Goal: Transaction & Acquisition: Purchase product/service

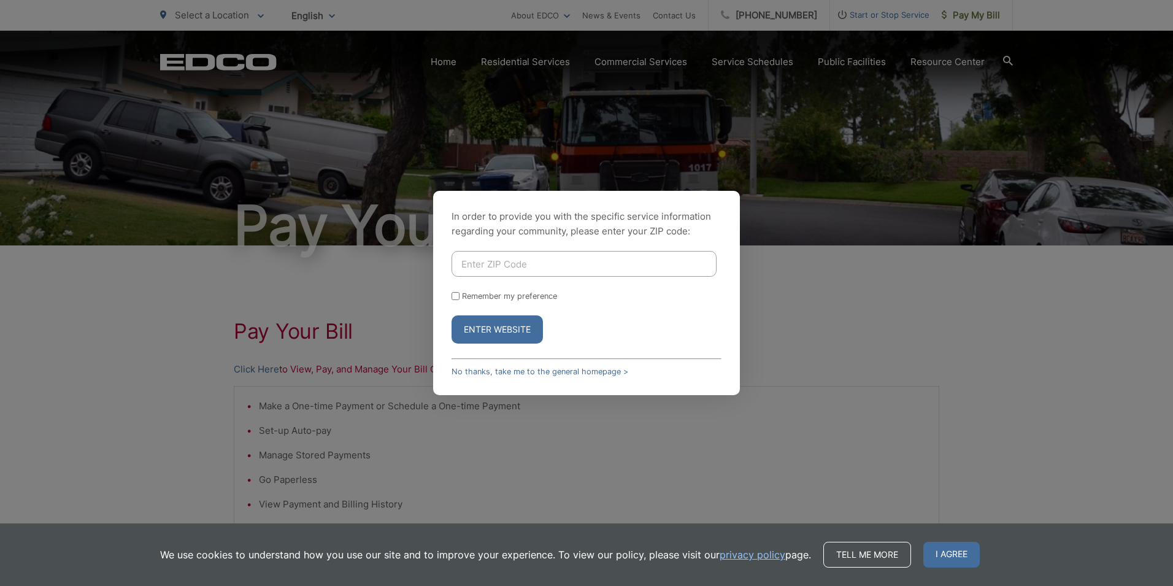
click at [467, 262] on input "Enter ZIP Code" at bounding box center [584, 264] width 265 height 26
type input "92020"
click at [510, 331] on button "Enter Website" at bounding box center [497, 329] width 91 height 28
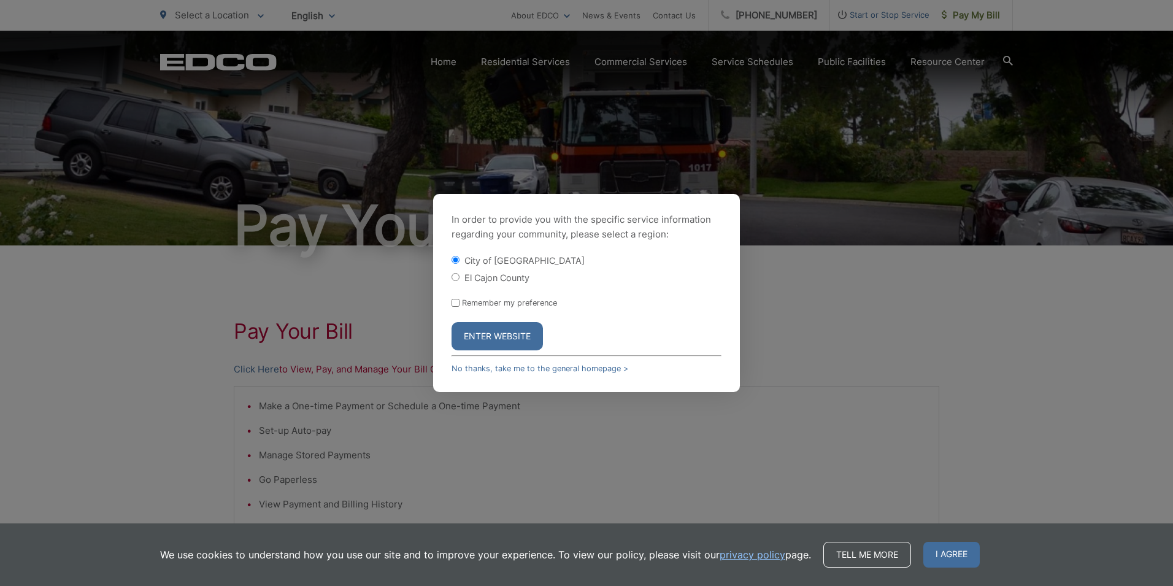
click at [451, 276] on div "In order to provide you with the specific service information regarding your co…" at bounding box center [586, 293] width 307 height 198
click at [457, 277] on input "El Cajon County" at bounding box center [456, 277] width 8 height 8
radio input "true"
click at [501, 334] on button "Enter Website" at bounding box center [497, 336] width 91 height 28
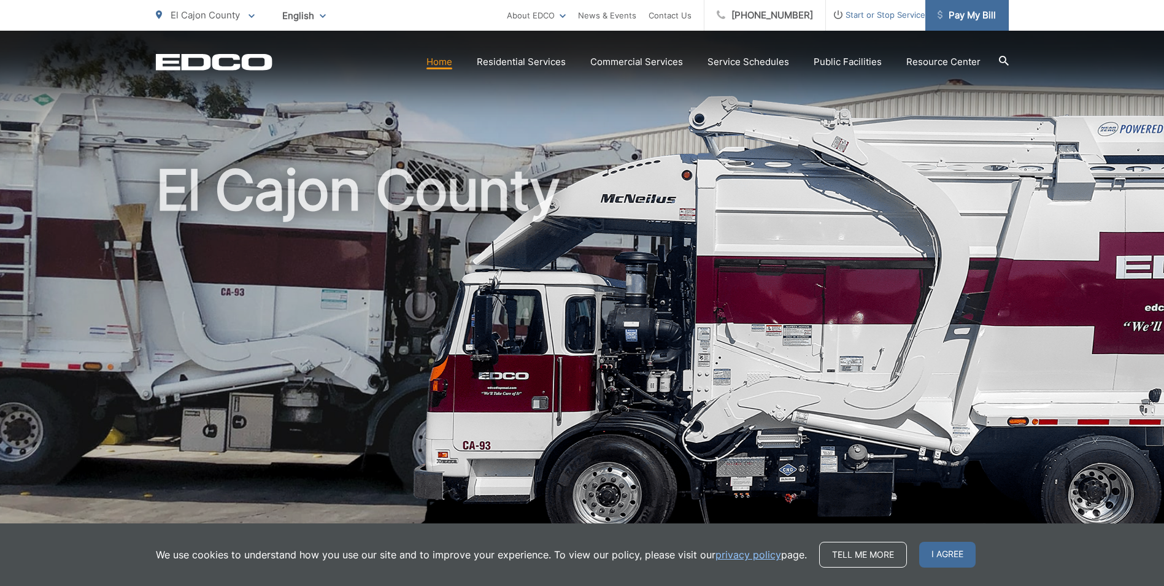
click at [976, 21] on span "Pay My Bill" at bounding box center [967, 15] width 58 height 15
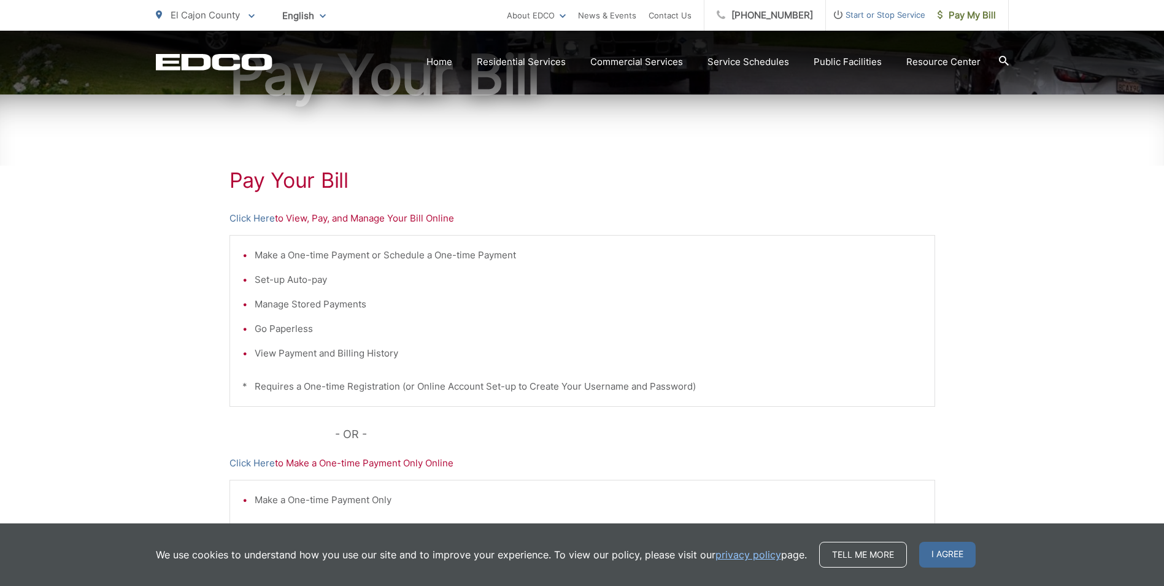
scroll to position [184, 0]
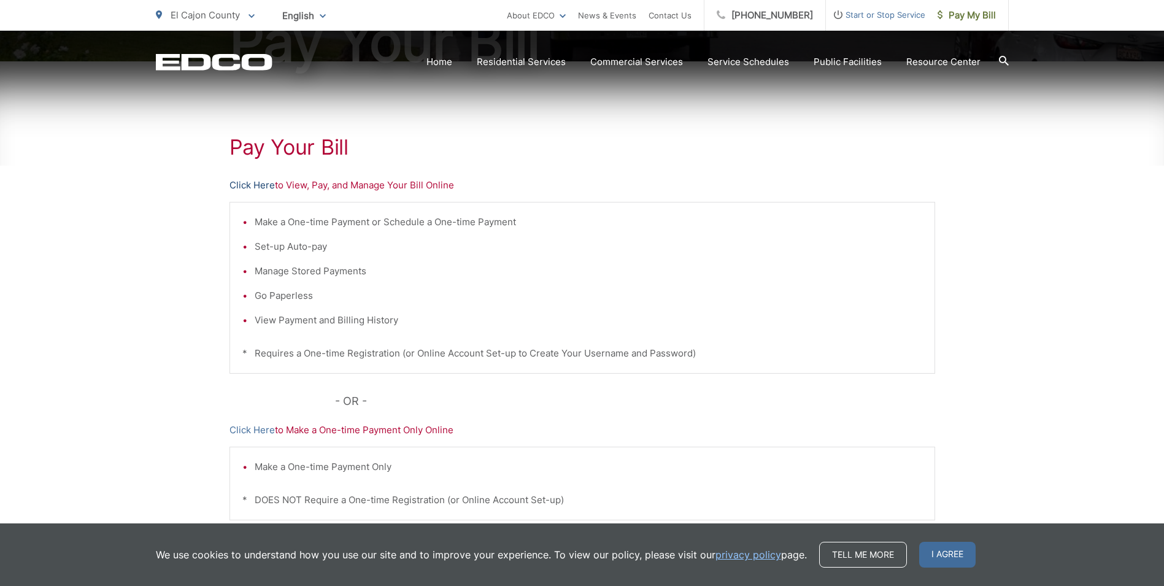
click at [256, 188] on link "Click Here" at bounding box center [251, 185] width 45 height 15
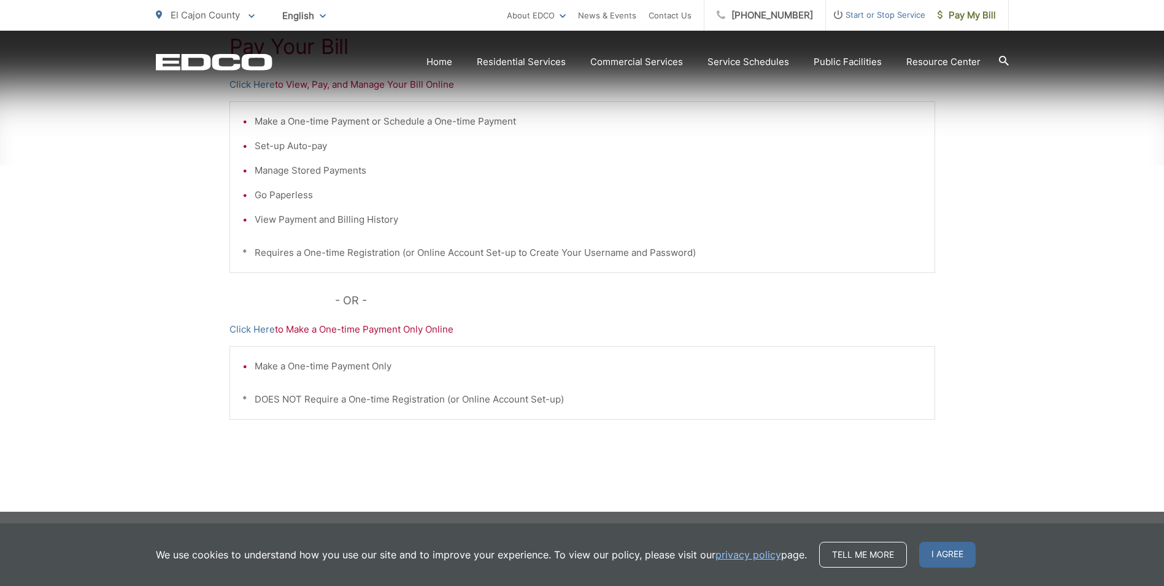
scroll to position [287, 0]
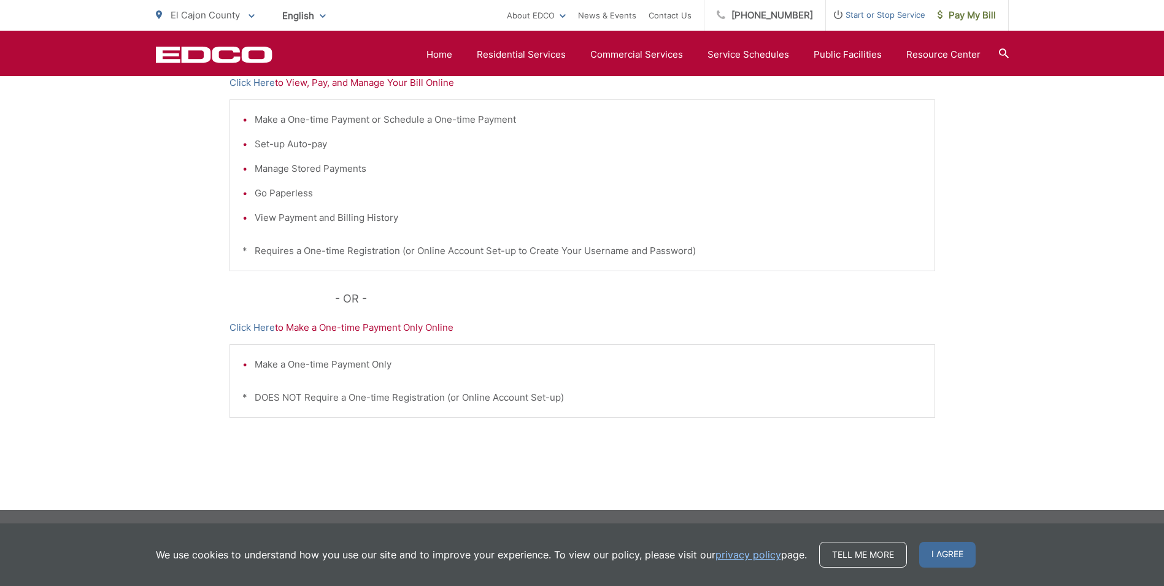
click at [351, 325] on p "Click Here to Make a One-time Payment Only Online" at bounding box center [582, 327] width 706 height 15
click at [241, 327] on link "Click Here" at bounding box center [251, 327] width 45 height 15
